Goal: Task Accomplishment & Management: Manage account settings

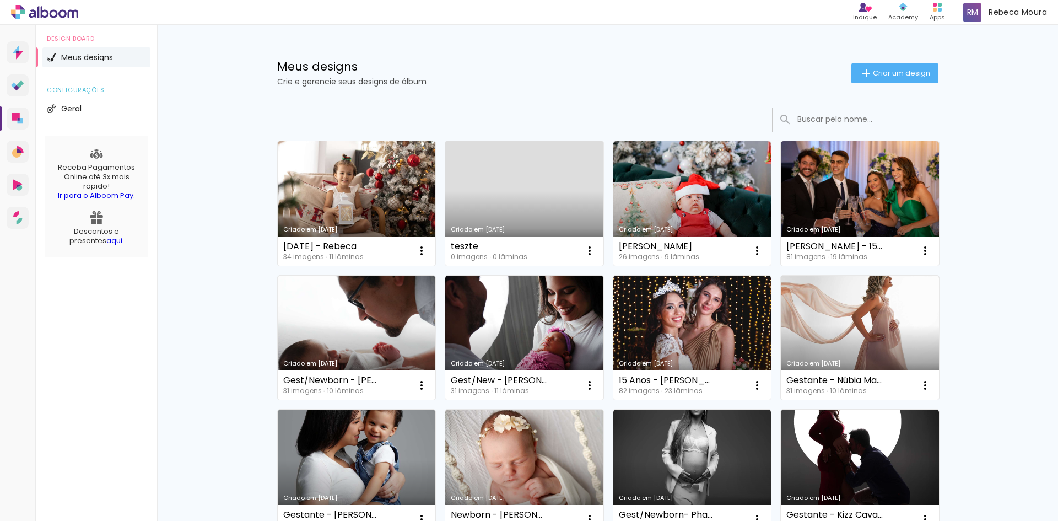
click at [12, 405] on div "Prosite Website + Landing pages Proof Sistema de seleção e venda de fotos Desig…" at bounding box center [18, 285] width 36 height 521
click at [336, 207] on link "Criado em [DATE]" at bounding box center [357, 203] width 158 height 125
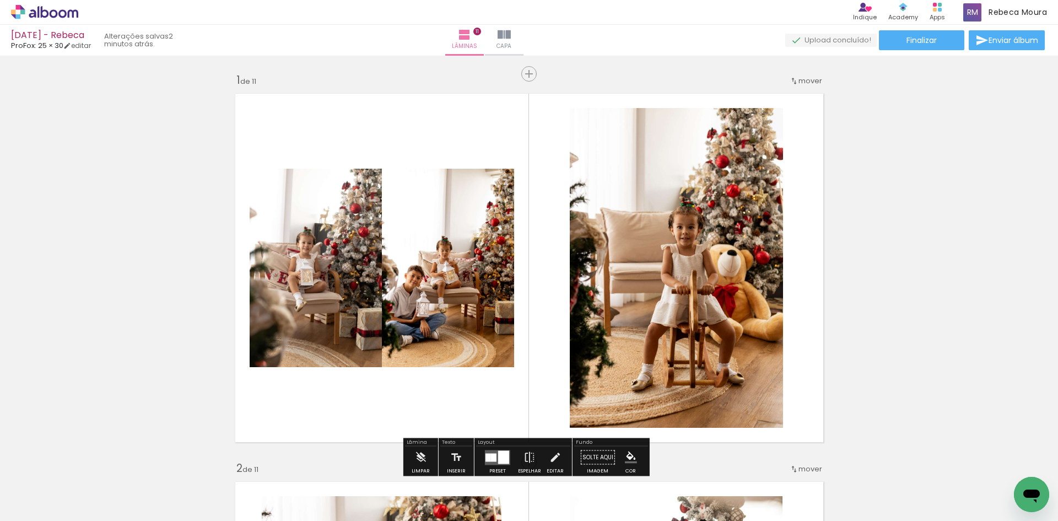
click at [441, 259] on quentale-photo at bounding box center [448, 268] width 132 height 198
click at [320, 271] on quentale-photo at bounding box center [316, 268] width 132 height 198
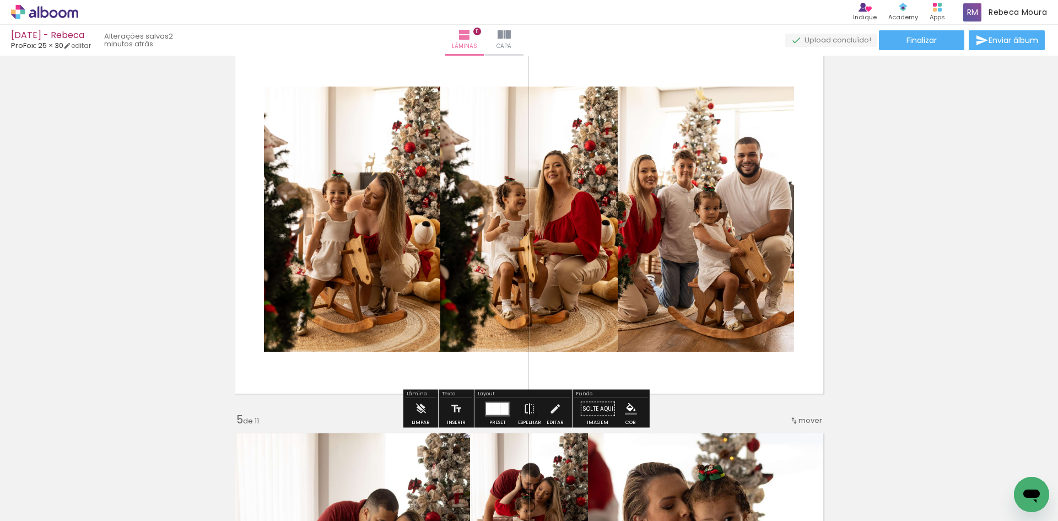
scroll to position [1268, 0]
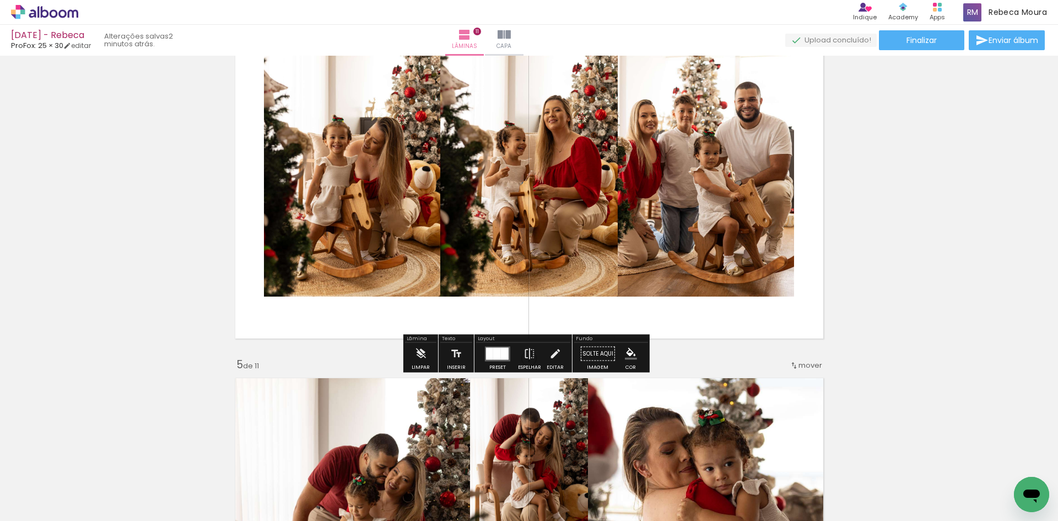
click at [297, 189] on quentale-photo at bounding box center [352, 163] width 176 height 265
drag, startPoint x: 298, startPoint y: 190, endPoint x: 222, endPoint y: 192, distance: 75.6
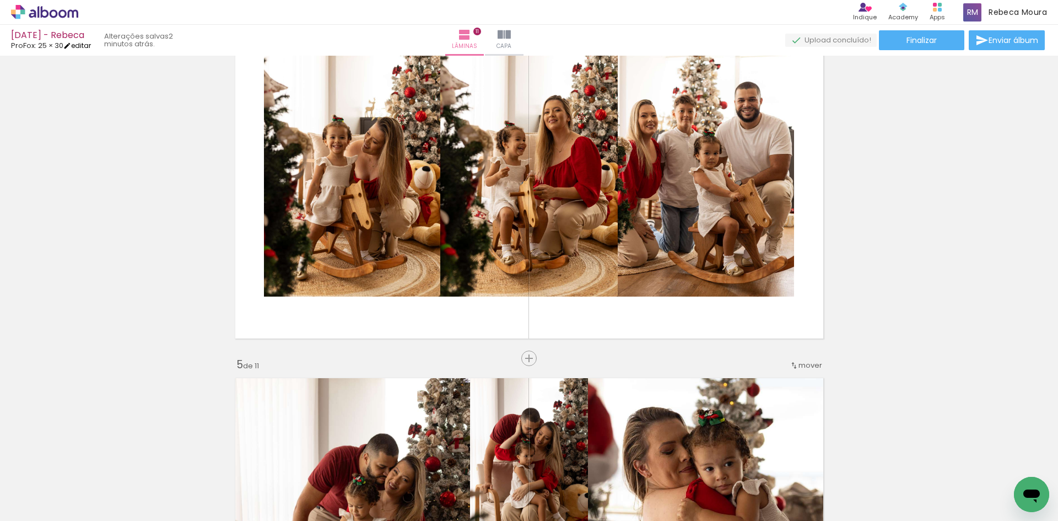
click at [82, 47] on link "editar" at bounding box center [77, 45] width 28 height 9
type input "0"
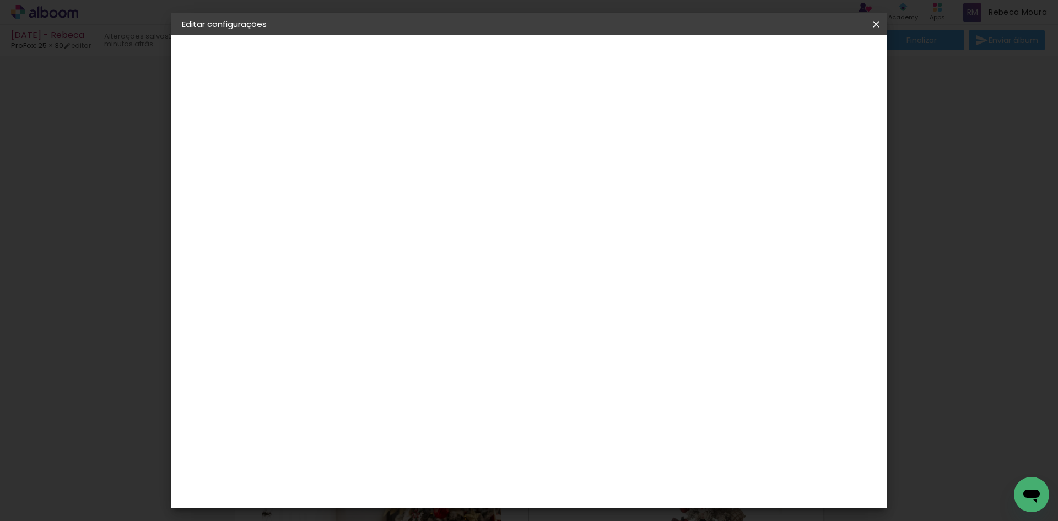
scroll to position [1268, 0]
drag, startPoint x: 493, startPoint y: 169, endPoint x: 492, endPoint y: 162, distance: 7.4
click at [493, 169] on span "25.4" at bounding box center [490, 165] width 29 height 17
click at [490, 162] on span "25.4" at bounding box center [490, 165] width 29 height 17
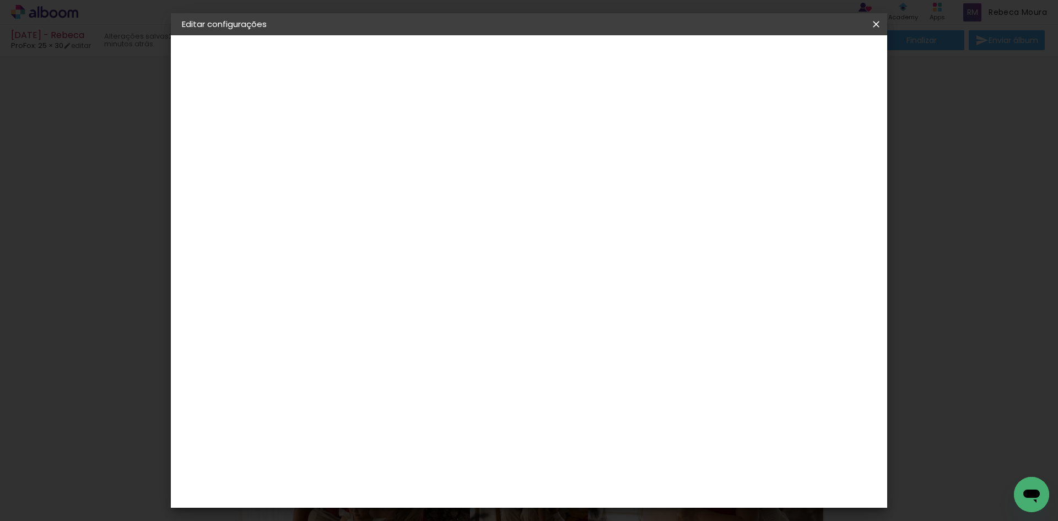
click at [490, 162] on span "25.4" at bounding box center [490, 165] width 29 height 17
click at [340, 110] on paper-input-container "Espaço entre fotos 0 mm" at bounding box center [362, 119] width 63 height 25
click at [874, 20] on iron-icon at bounding box center [876, 24] width 13 height 11
click at [874, 19] on iron-icon at bounding box center [876, 24] width 13 height 11
click at [886, 24] on paper-icon-button at bounding box center [876, 24] width 22 height 20
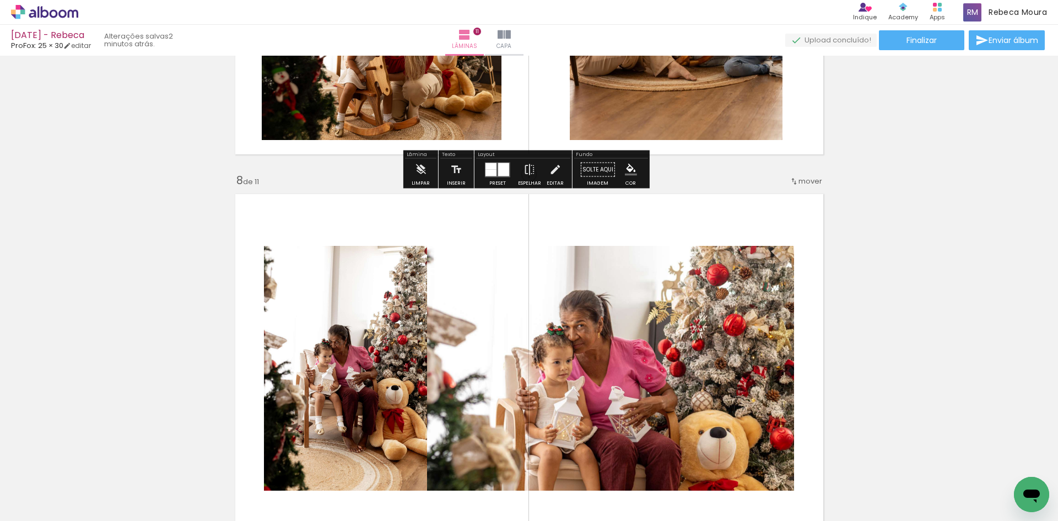
scroll to position [2646, 0]
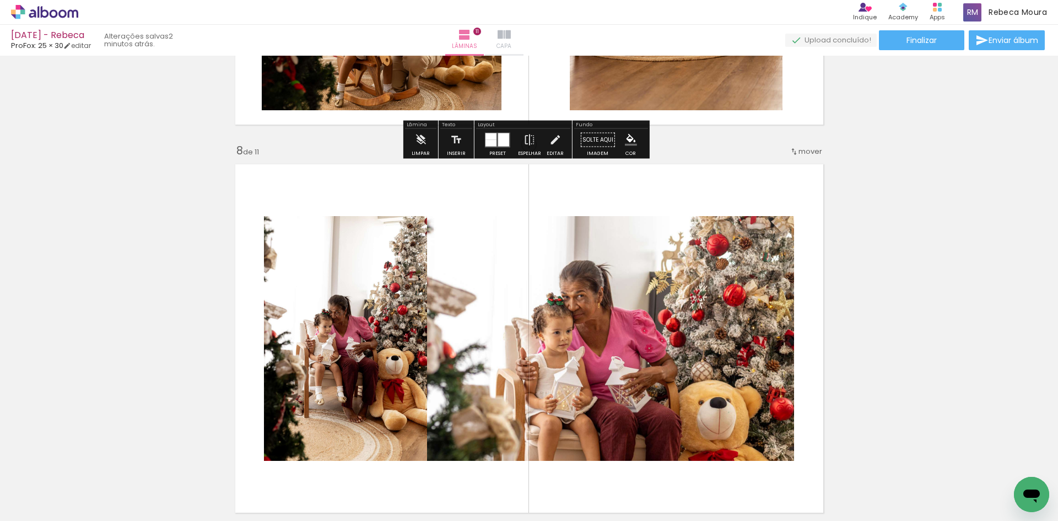
click at [524, 44] on paper-button "Capa" at bounding box center [504, 40] width 39 height 31
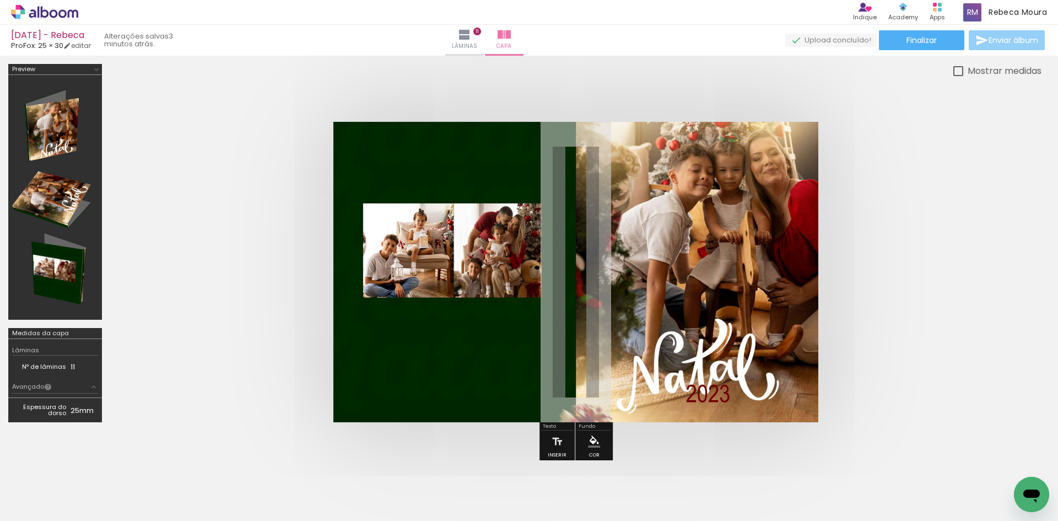
click at [1001, 40] on span "Enviar álbum" at bounding box center [1014, 40] width 50 height 8
type input "rm@agenciahello.com"
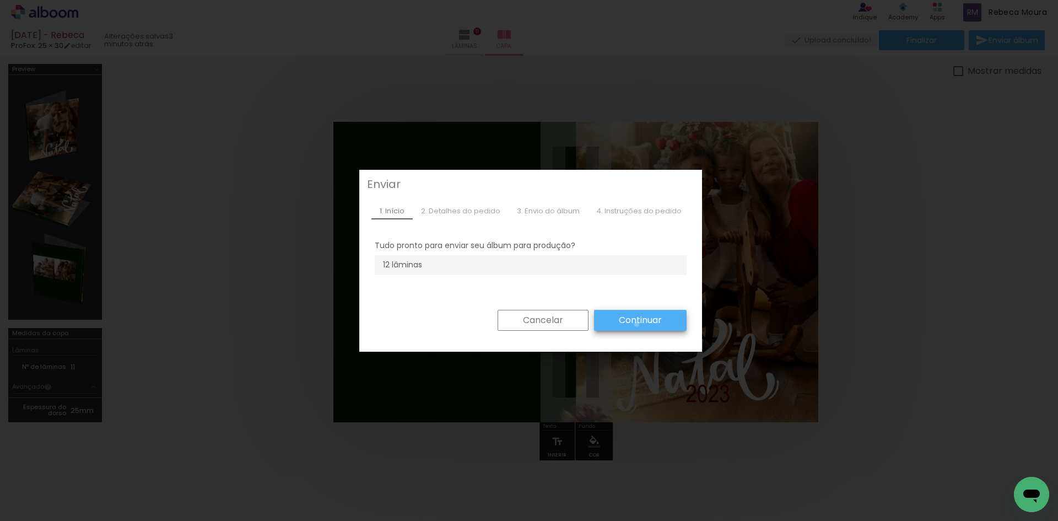
click at [0, 0] on slot "Continuar" at bounding box center [0, 0] width 0 height 0
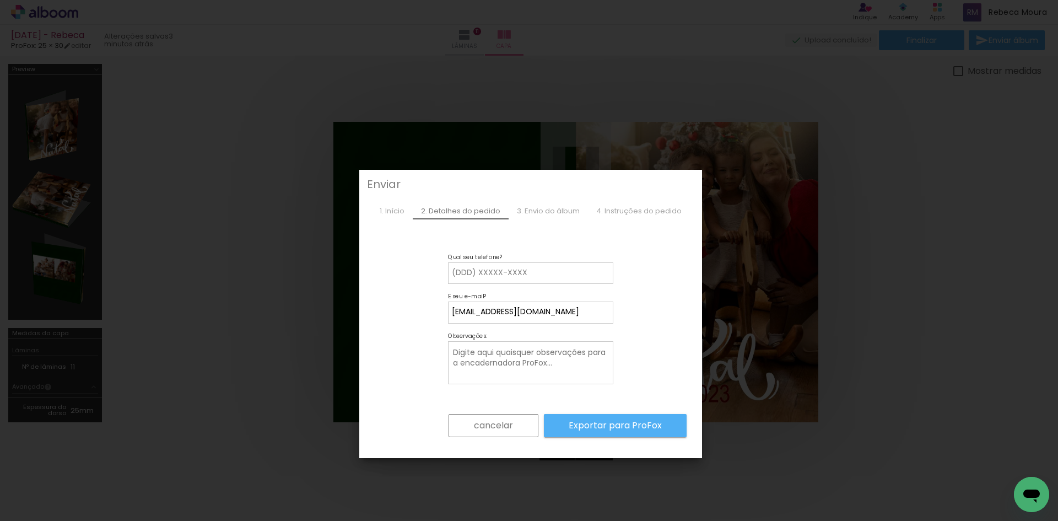
click at [514, 433] on paper-button "cancelar" at bounding box center [494, 425] width 90 height 23
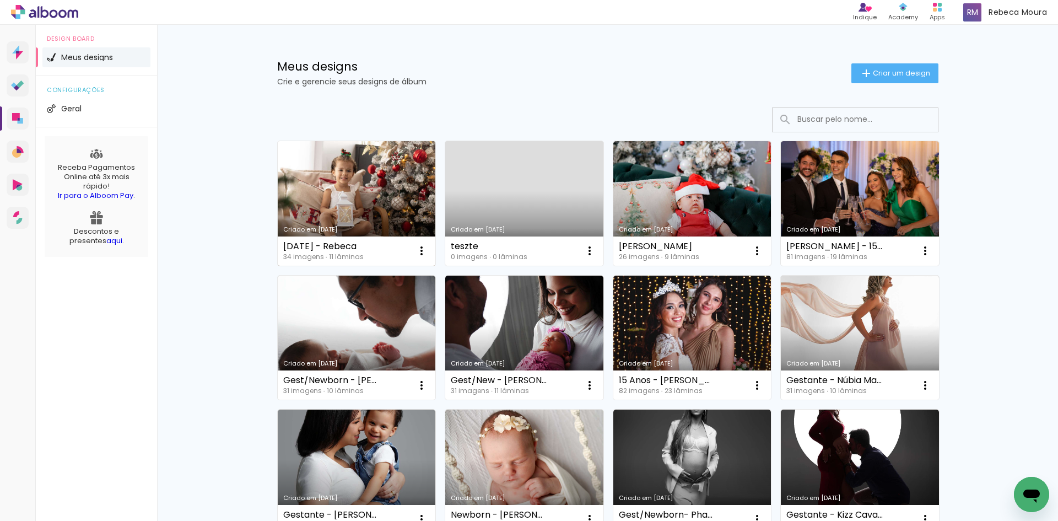
click at [334, 174] on link "Criado em [DATE]" at bounding box center [357, 203] width 158 height 125
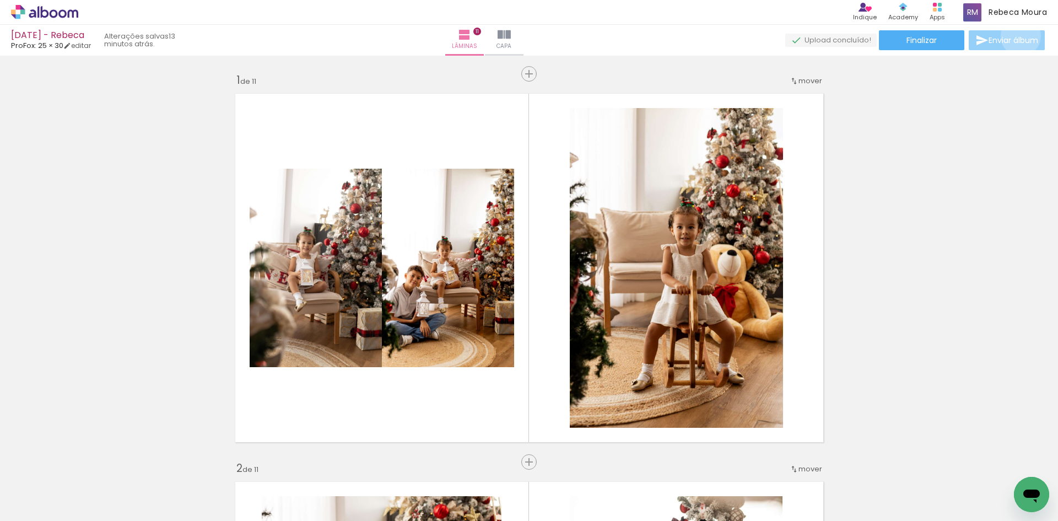
click at [1018, 36] on span "Enviar álbum" at bounding box center [1014, 40] width 50 height 8
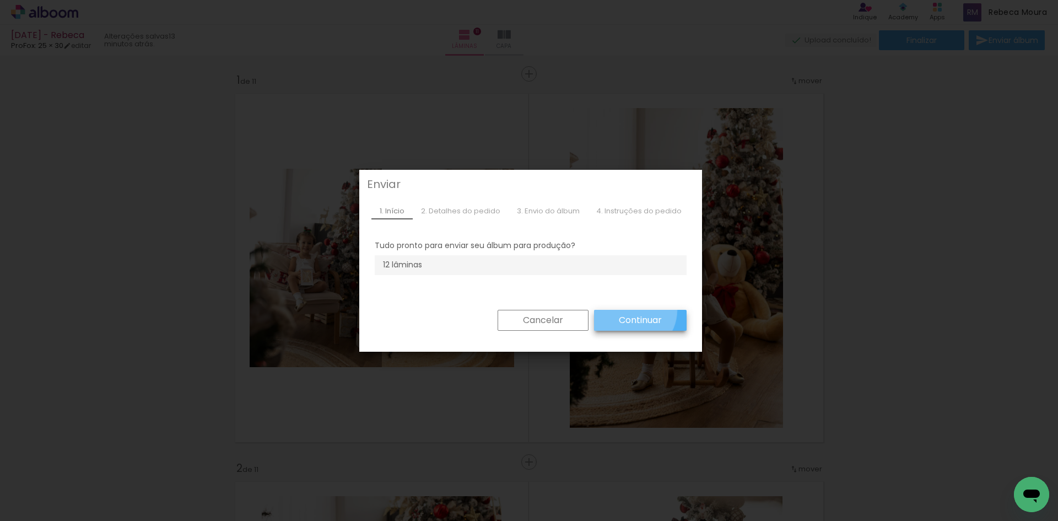
click at [628, 311] on paper-button "Continuar" at bounding box center [640, 320] width 93 height 21
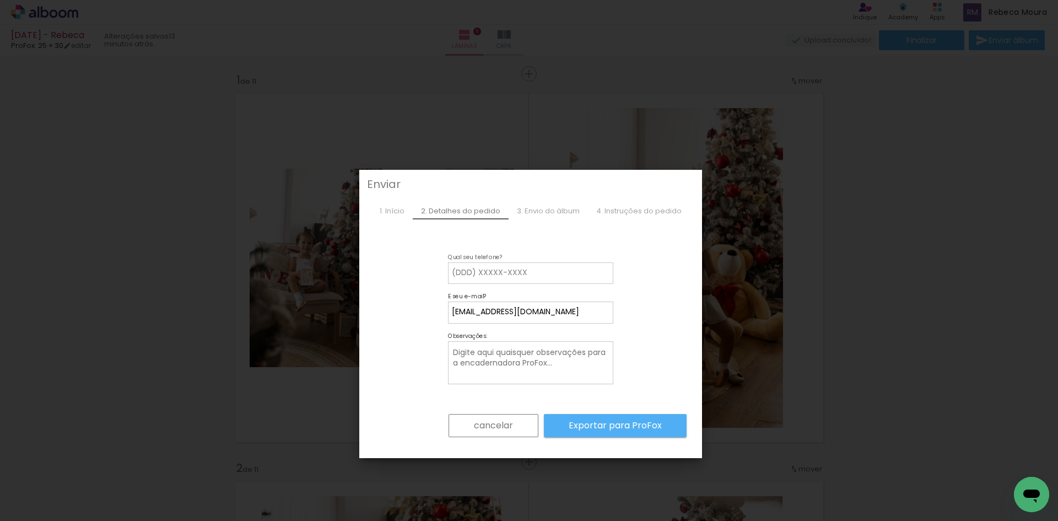
click at [514, 276] on input at bounding box center [531, 272] width 158 height 11
drag, startPoint x: 415, startPoint y: 289, endPoint x: 464, endPoint y: 294, distance: 49.3
click at [418, 290] on form "cancelar Exportar para ProFox" at bounding box center [531, 358] width 312 height 192
click at [0, 0] on slot "Exportar para ProFox" at bounding box center [0, 0] width 0 height 0
click at [546, 208] on div "3. Envio do álbum" at bounding box center [548, 211] width 79 height 17
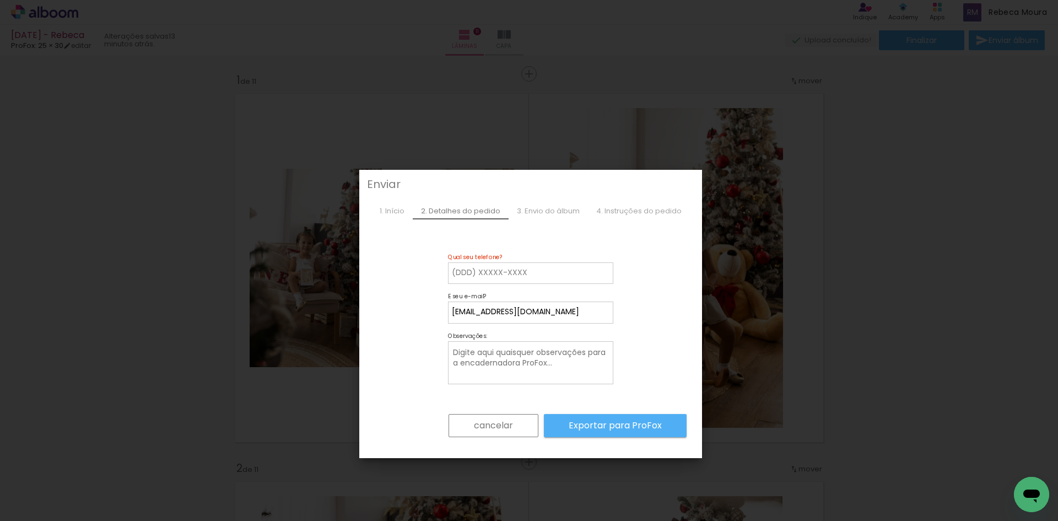
click at [498, 433] on paper-button "cancelar" at bounding box center [494, 425] width 90 height 23
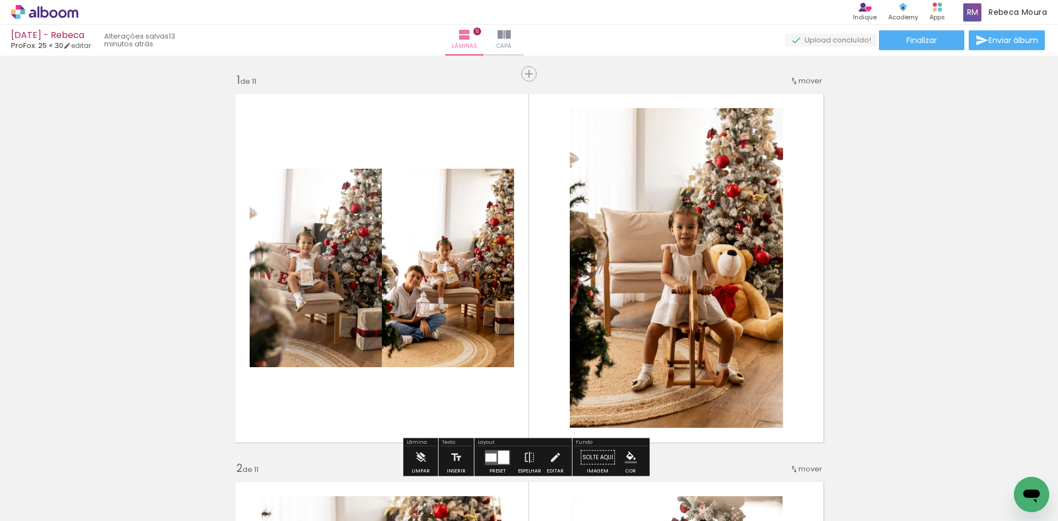
click at [397, 281] on quentale-photo at bounding box center [448, 268] width 132 height 198
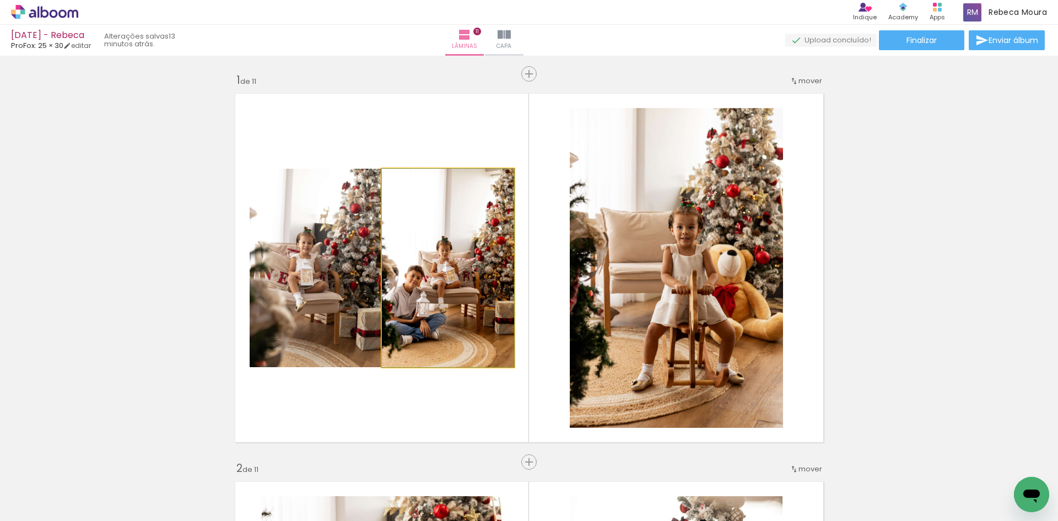
click at [398, 282] on quentale-photo at bounding box center [448, 268] width 132 height 198
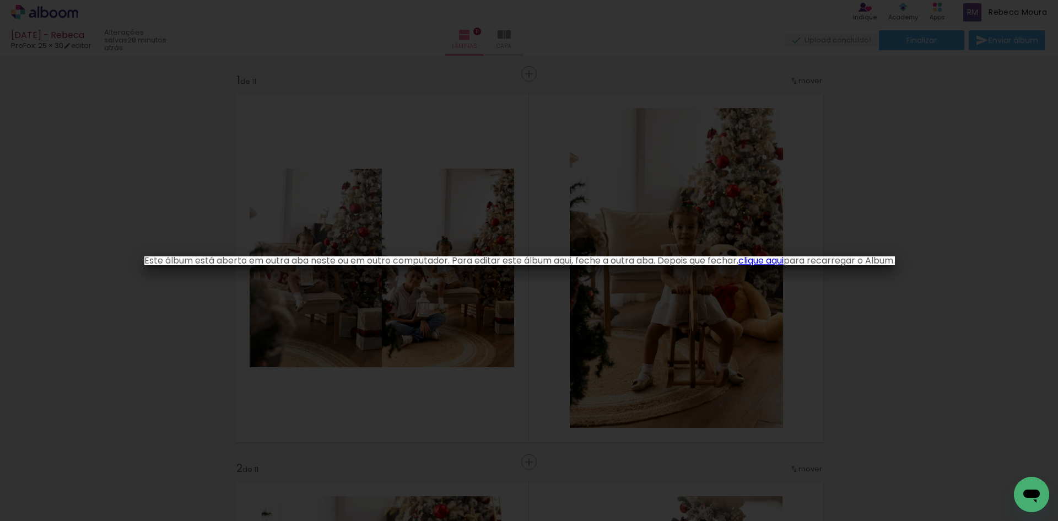
drag, startPoint x: 642, startPoint y: 202, endPoint x: 788, endPoint y: 211, distance: 145.8
click at [642, 203] on iron-overlay-backdrop at bounding box center [529, 260] width 1058 height 521
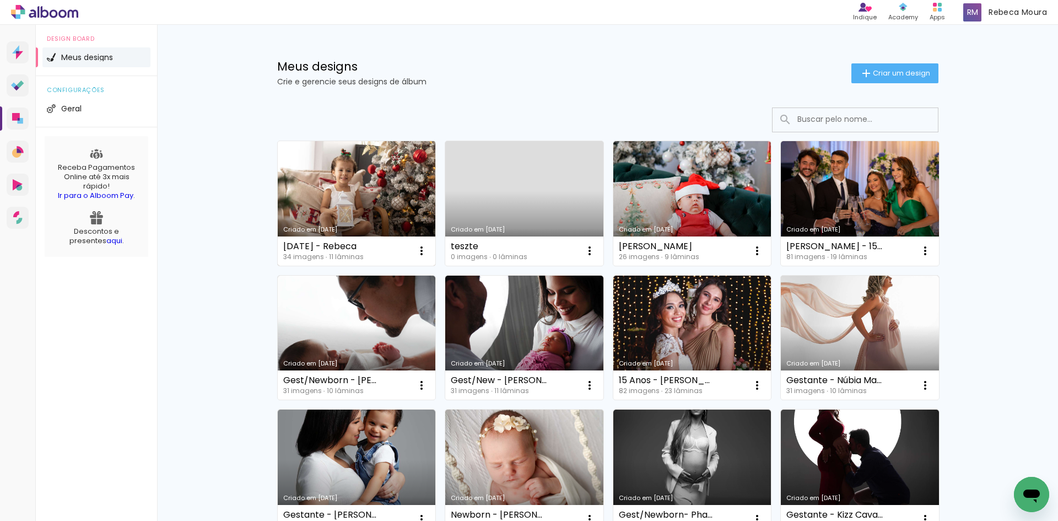
click at [408, 195] on link "Criado em [DATE]" at bounding box center [357, 203] width 158 height 125
